Goal: Find specific page/section: Find specific page/section

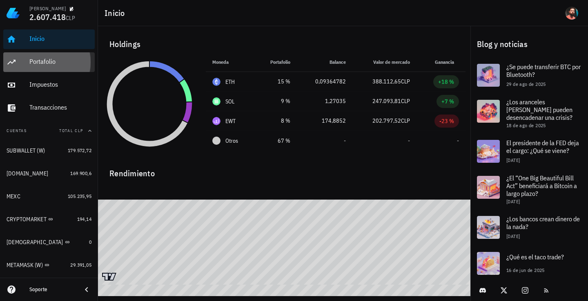
click at [52, 65] on div "Portafolio" at bounding box center [60, 62] width 62 height 8
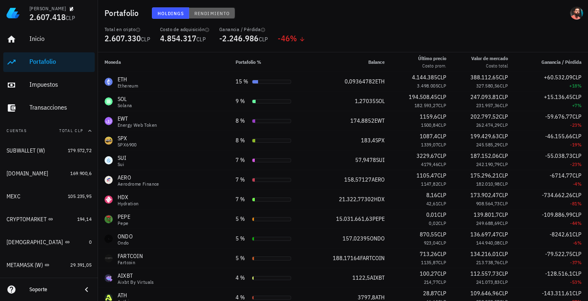
click at [201, 15] on span "Rendimiento" at bounding box center [212, 13] width 36 height 6
